Goal: Obtain resource: Download file/media

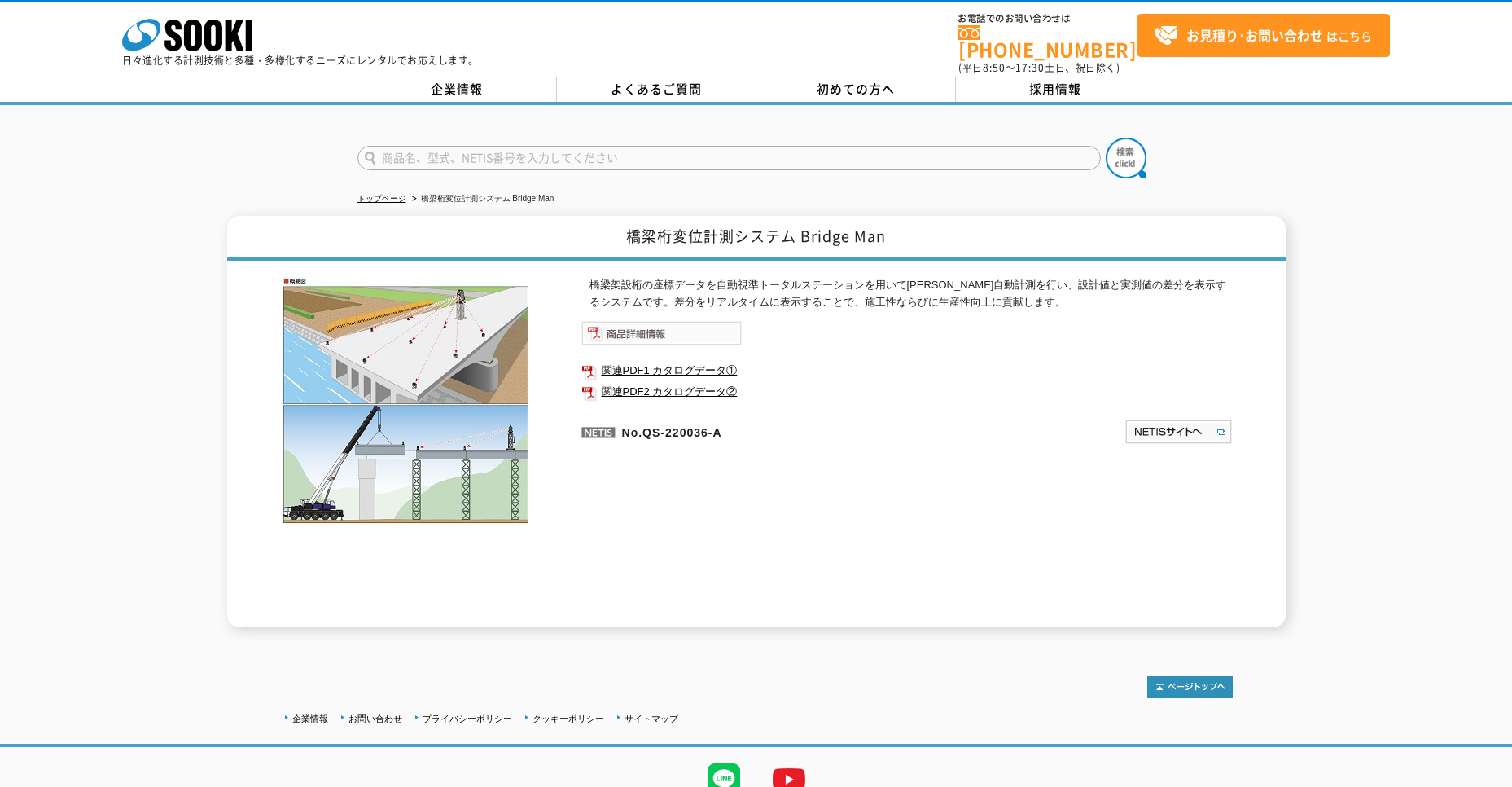
click at [623, 320] on img at bounding box center [662, 332] width 160 height 24
click at [627, 360] on link "関連PDF1 カタログデータ①" at bounding box center [907, 370] width 652 height 21
